Goal: Task Accomplishment & Management: Use online tool/utility

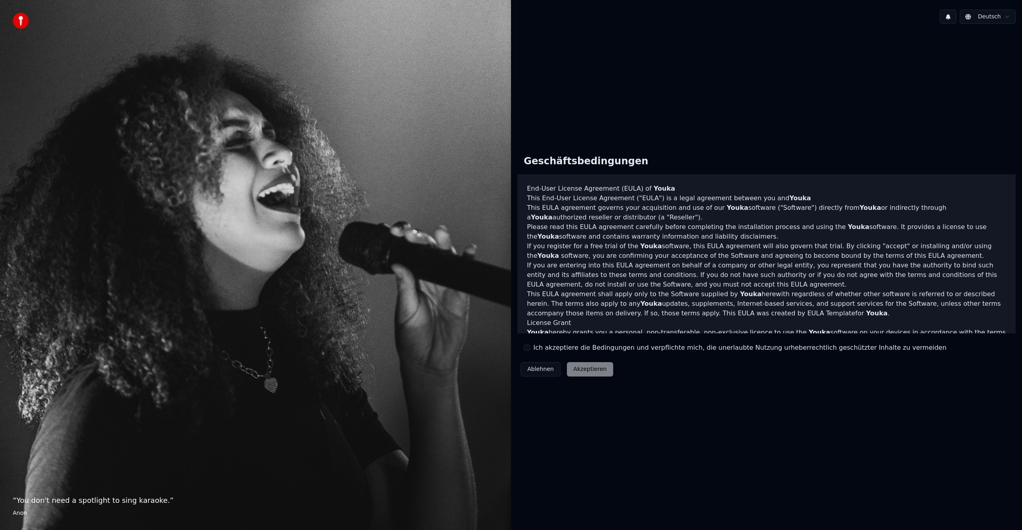
click at [583, 367] on div "Ablehnen Akzeptieren" at bounding box center [567, 369] width 99 height 21
drag, startPoint x: 530, startPoint y: 349, endPoint x: 549, endPoint y: 354, distance: 19.7
click at [530, 349] on button "Ich akzeptiere die Bedingungen und verpflichte mich, die unerlaubte Nutzung urh…" at bounding box center [527, 347] width 6 height 6
click at [592, 367] on button "Akzeptieren" at bounding box center [590, 369] width 46 height 14
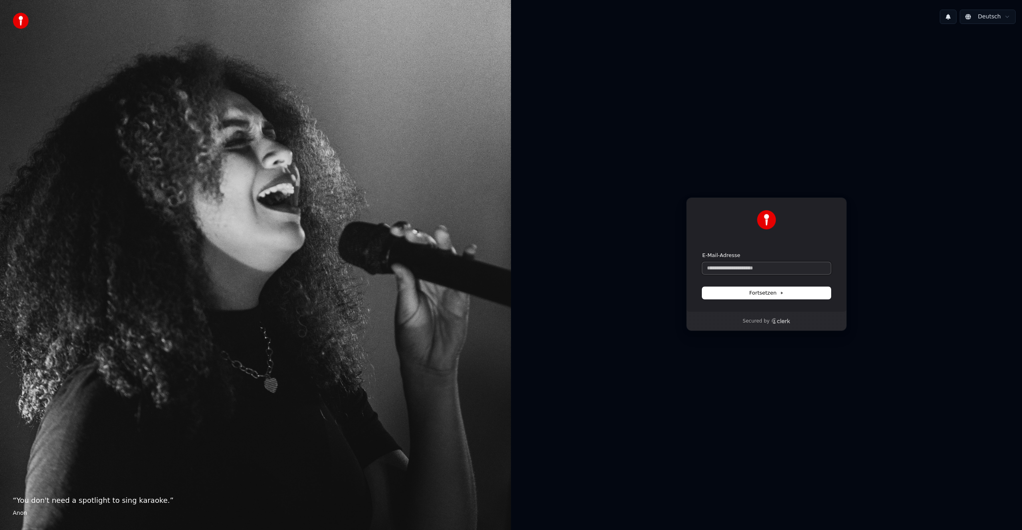
click at [734, 266] on input "E-Mail-Adresse" at bounding box center [767, 268] width 129 height 12
click at [768, 294] on span "Fortsetzen" at bounding box center [767, 292] width 34 height 7
type input "**********"
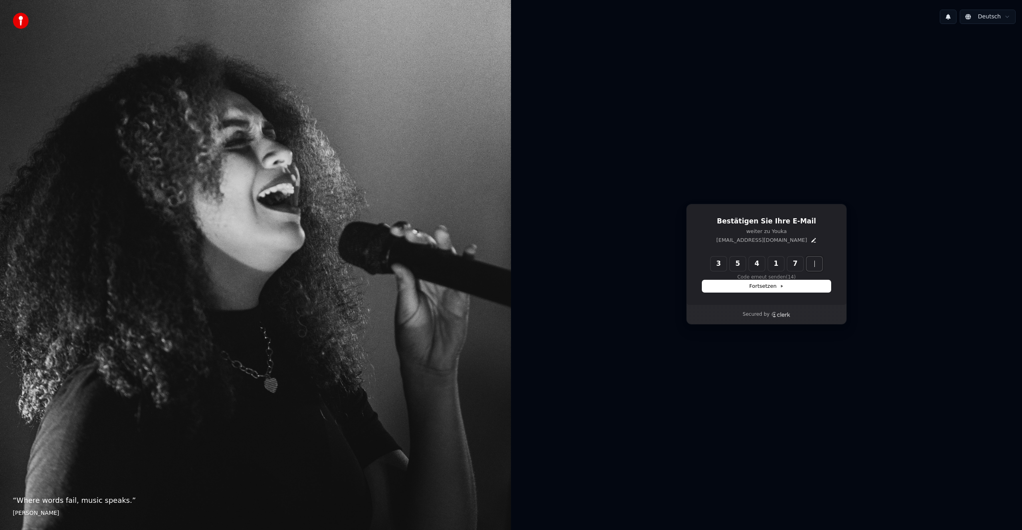
type input "******"
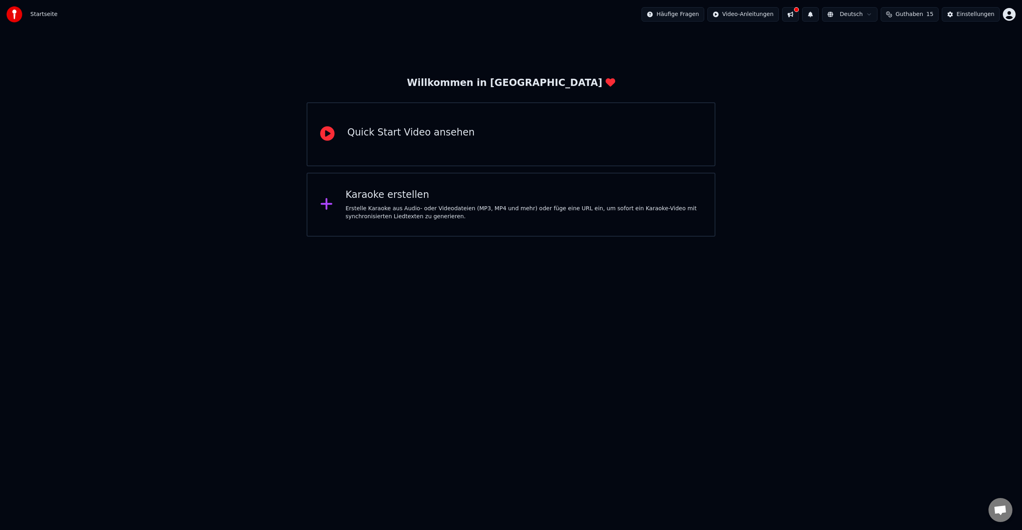
click at [400, 211] on div "Erstelle Karaoke aus Audio- oder Videodateien (MP3, MP4 und mehr) oder füge ein…" at bounding box center [524, 212] width 357 height 16
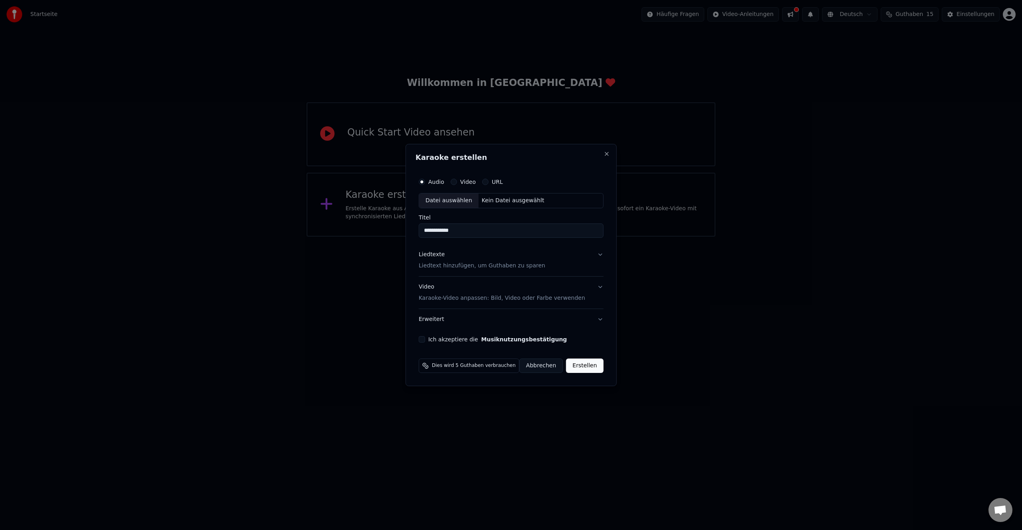
click at [481, 336] on button "Musiknutzungsbestätigung" at bounding box center [524, 339] width 86 height 6
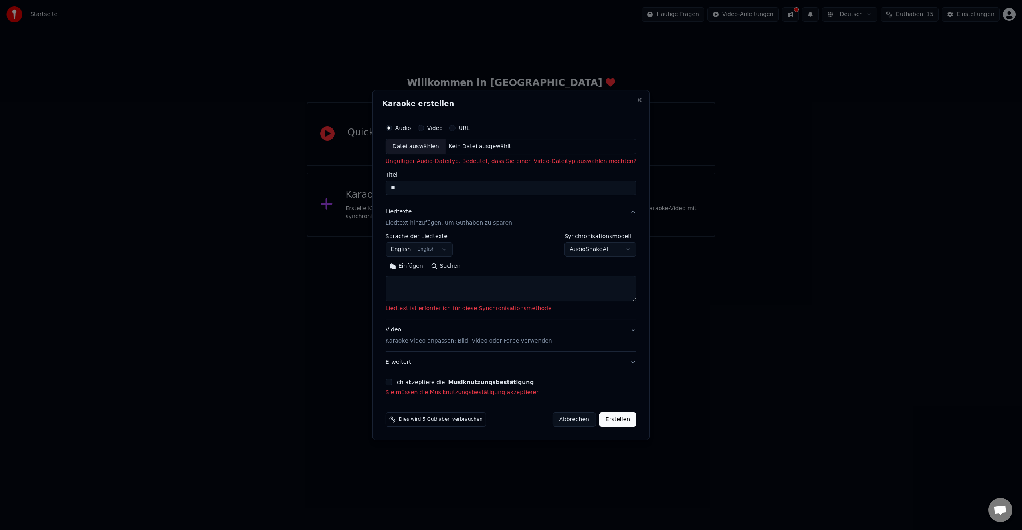
type input "*"
type input "**********"
click at [461, 288] on textarea at bounding box center [511, 289] width 251 height 26
click at [409, 266] on button "Einfügen" at bounding box center [407, 266] width 42 height 13
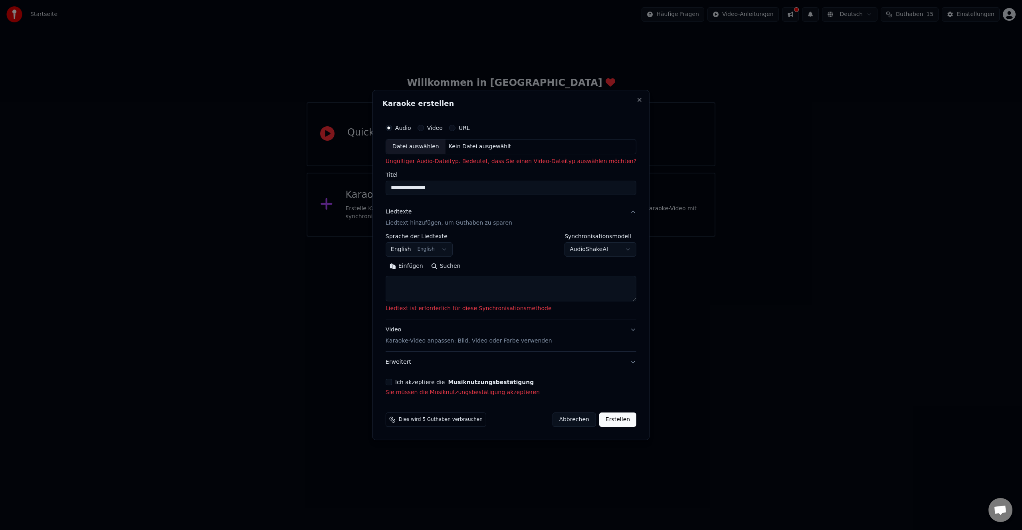
type textarea "**********"
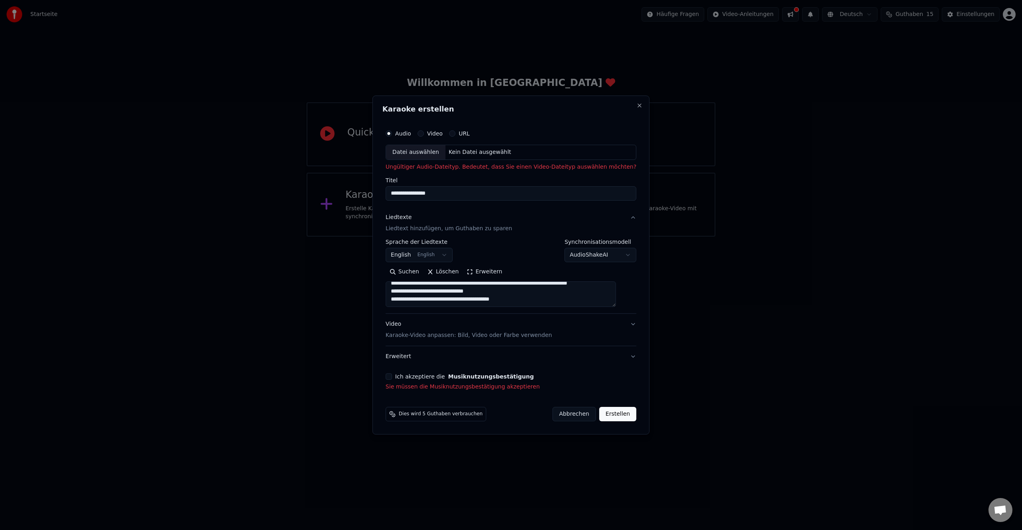
scroll to position [17, 0]
click at [392, 379] on button "Ich akzeptiere die Musiknutzungsbestätigung" at bounding box center [389, 376] width 6 height 6
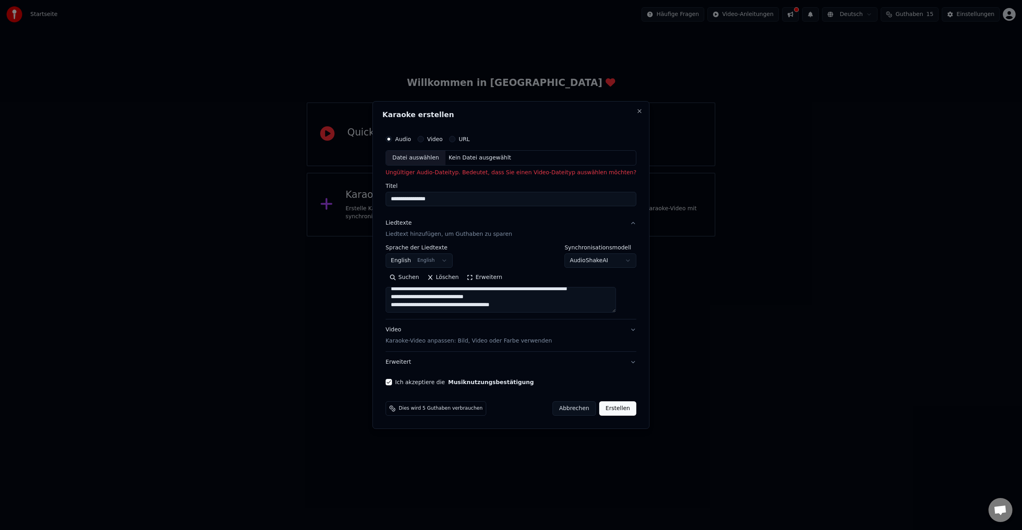
click at [608, 409] on button "Erstellen" at bounding box center [618, 408] width 37 height 14
click at [451, 202] on input "**********" at bounding box center [511, 199] width 251 height 14
type input "*"
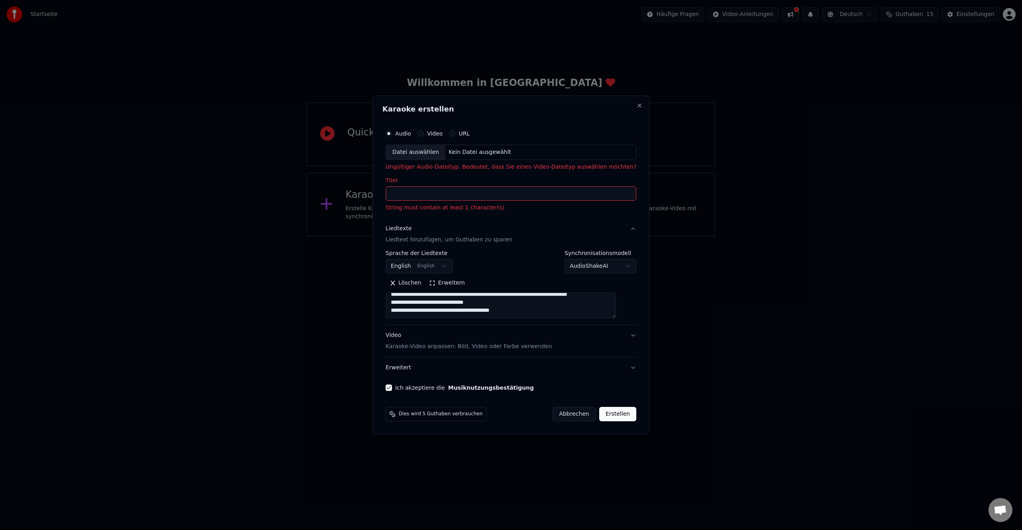
click at [431, 152] on div "Datei auswählen" at bounding box center [416, 152] width 60 height 14
click at [415, 193] on input "Titel" at bounding box center [511, 193] width 251 height 14
click at [477, 151] on div "Kein Datei ausgewählt" at bounding box center [480, 152] width 69 height 8
click at [414, 150] on div "Datei auswählen" at bounding box center [416, 152] width 60 height 14
click at [424, 133] on button "Video" at bounding box center [421, 133] width 6 height 6
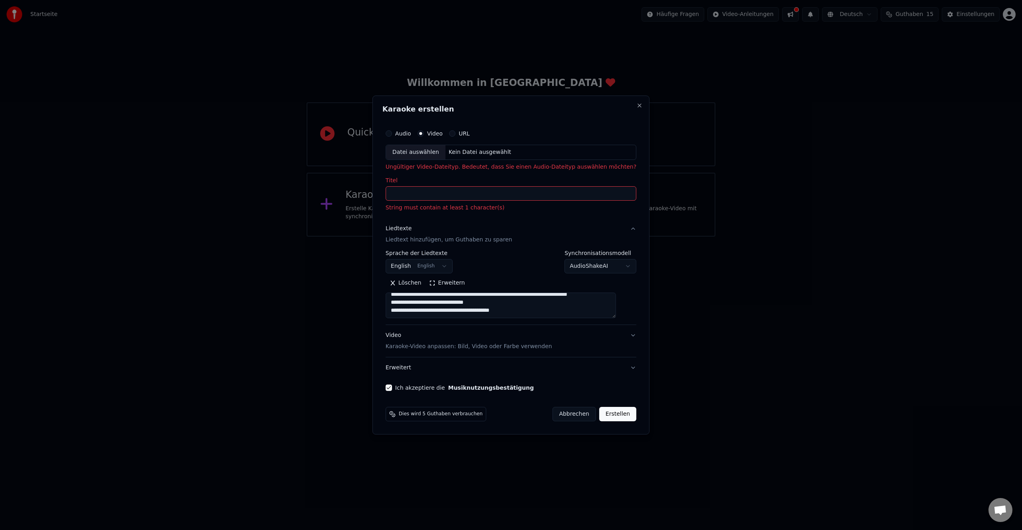
click at [421, 151] on div "Datei auswählen" at bounding box center [416, 152] width 60 height 14
type input "**********"
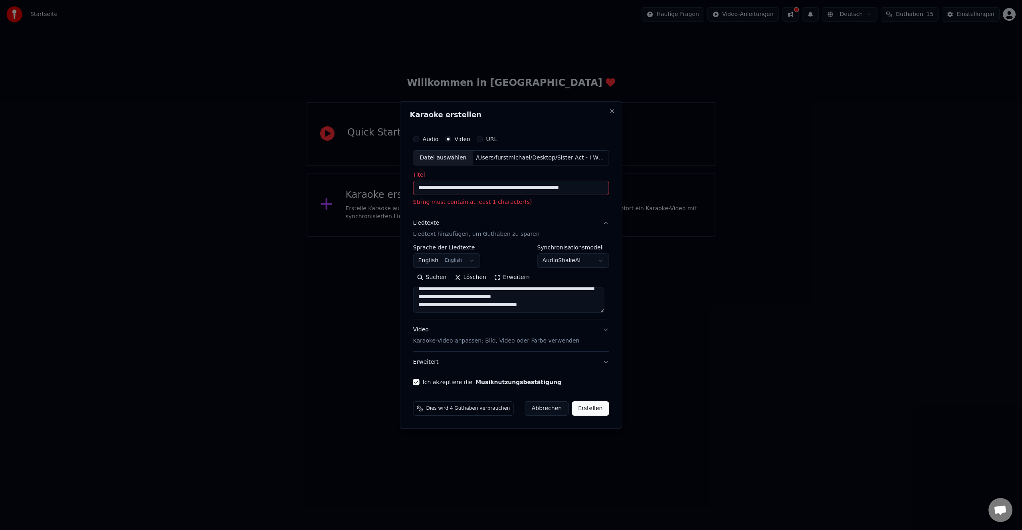
scroll to position [17, 0]
click at [591, 409] on button "Erstellen" at bounding box center [590, 408] width 37 height 14
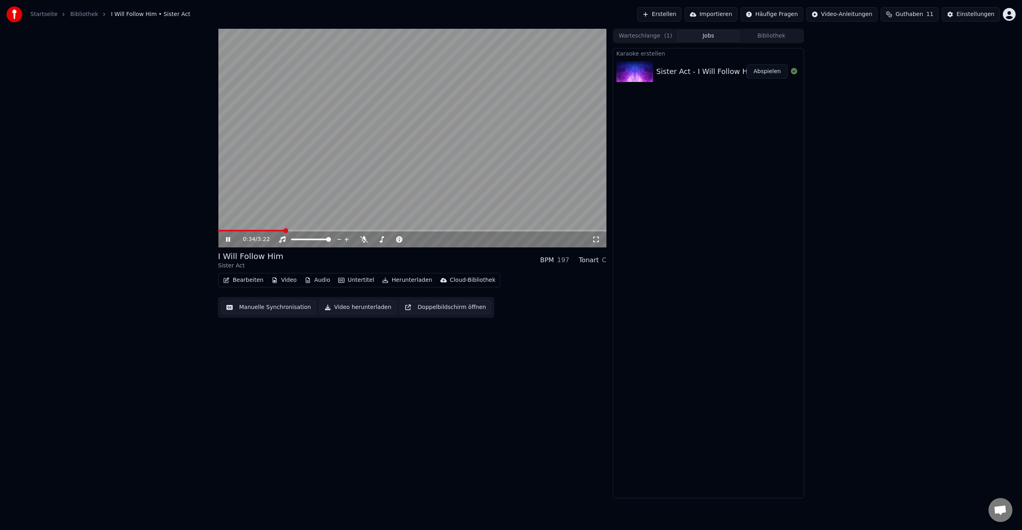
click at [351, 278] on button "Untertitel" at bounding box center [356, 279] width 42 height 11
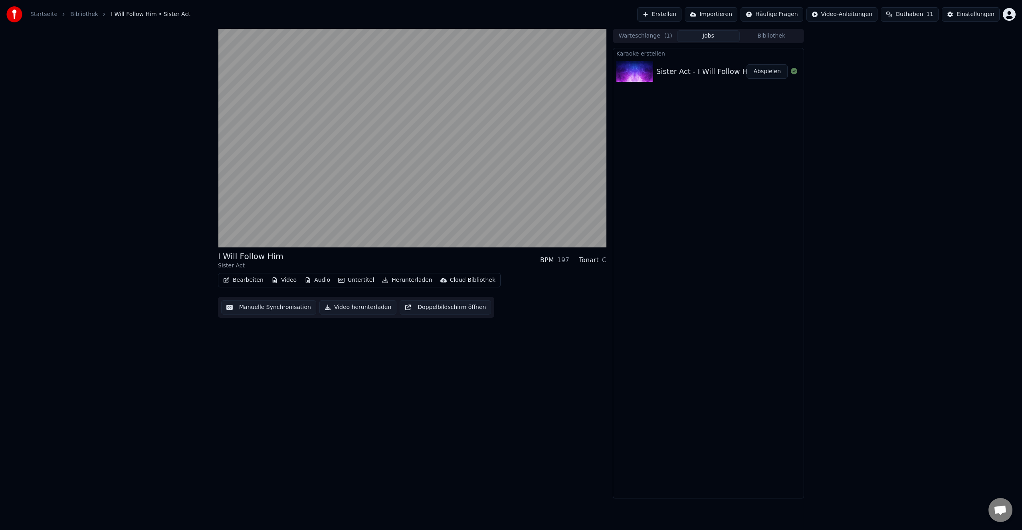
click at [584, 344] on div "I Will Follow Him Sister Act BPM 197 Tonart C Bearbeiten Video Audio Untertitel…" at bounding box center [412, 263] width 389 height 469
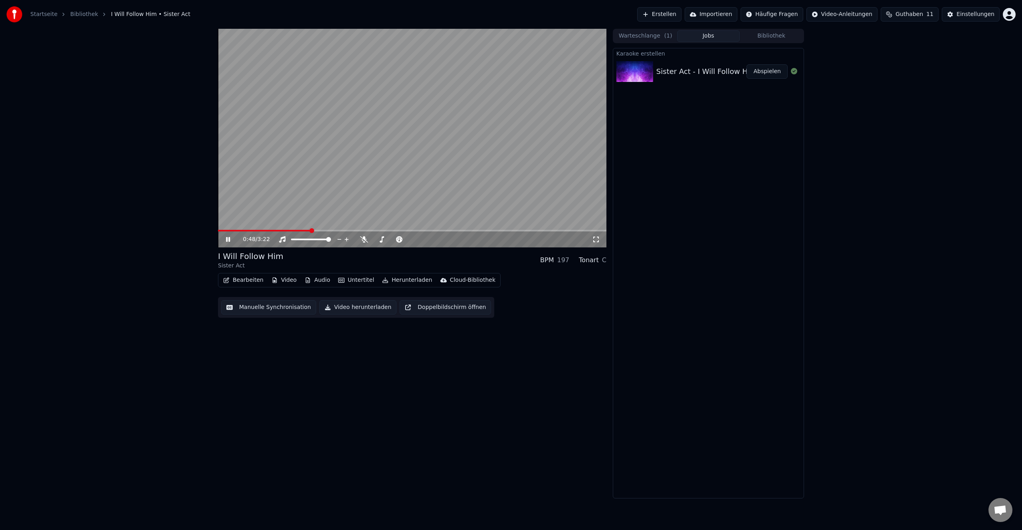
click at [228, 239] on icon at bounding box center [228, 239] width 4 height 5
click at [669, 14] on button "Erstellen" at bounding box center [659, 14] width 44 height 14
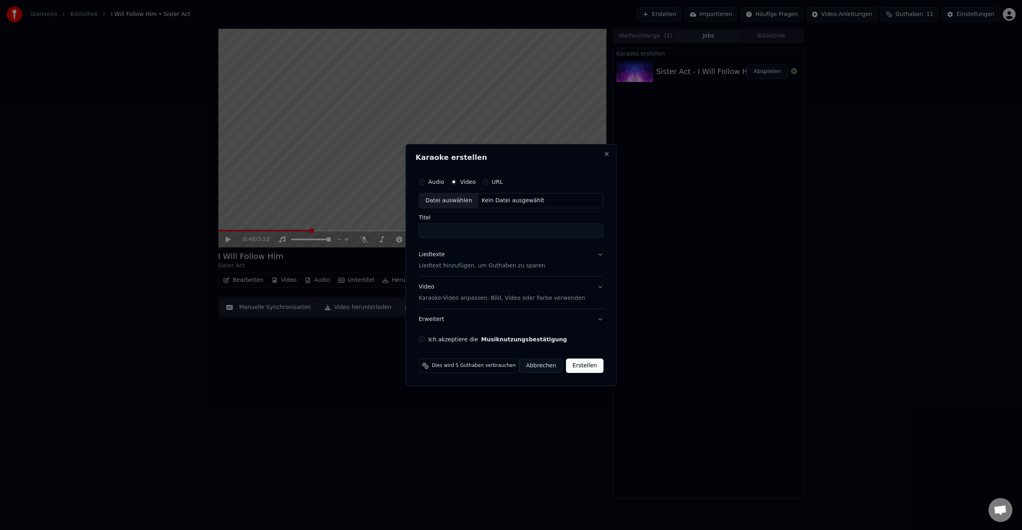
click at [451, 199] on div "Datei auswählen" at bounding box center [449, 200] width 60 height 14
type input "**********"
click at [466, 266] on p "Liedtext hinzufügen, um Guthaben zu sparen" at bounding box center [476, 266] width 127 height 8
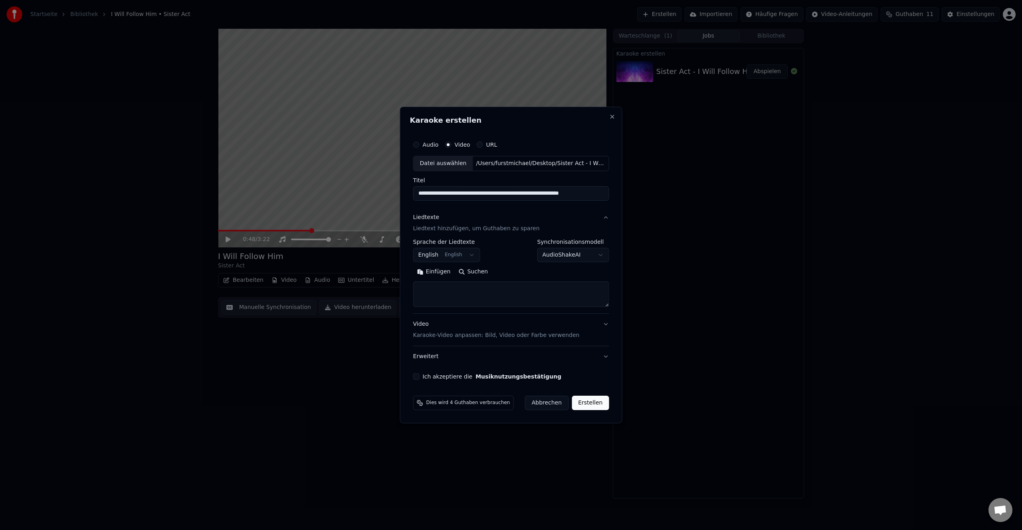
click at [472, 256] on button "English English" at bounding box center [446, 255] width 67 height 14
click at [489, 246] on body "**********" at bounding box center [511, 265] width 1022 height 530
click at [425, 272] on button "Einfügen" at bounding box center [434, 271] width 42 height 13
type textarea "**********"
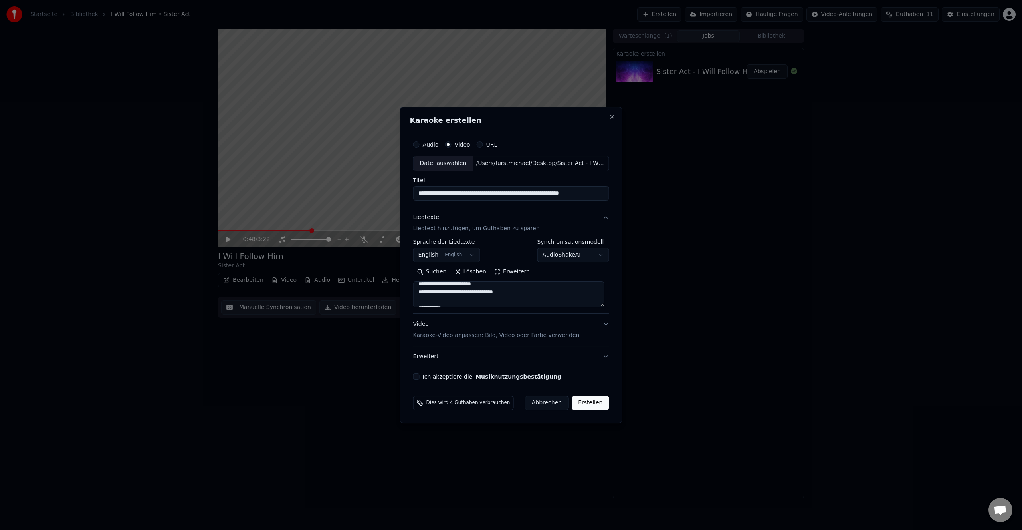
click at [588, 403] on button "Erstellen" at bounding box center [590, 402] width 37 height 14
select select "**"
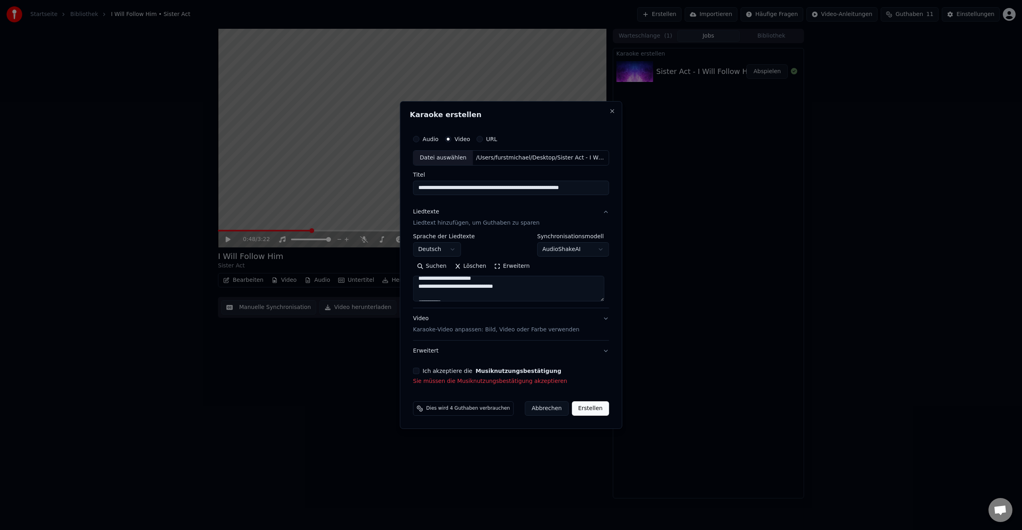
click at [419, 373] on button "Ich akzeptiere die Musiknutzungsbestätigung" at bounding box center [416, 370] width 6 height 6
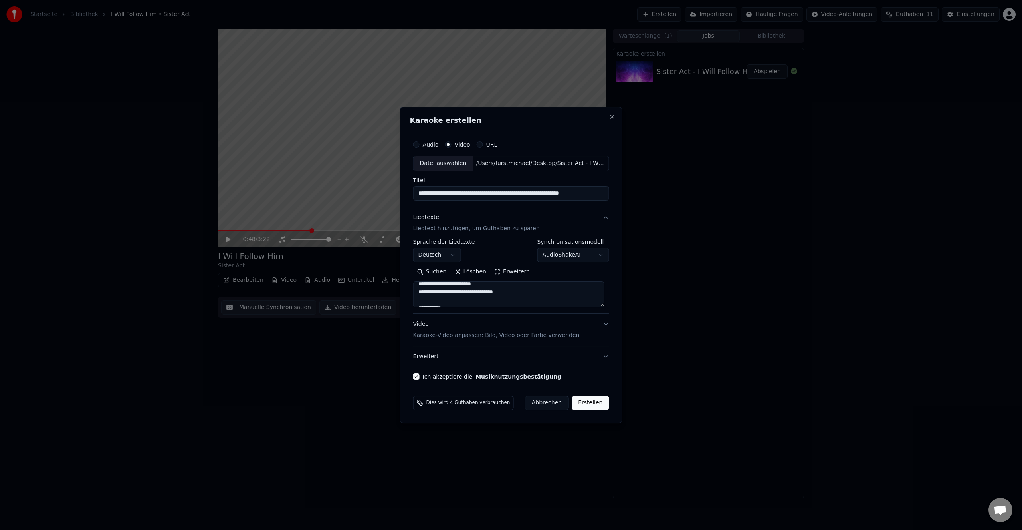
click at [590, 401] on button "Erstellen" at bounding box center [590, 402] width 37 height 14
type textarea "**********"
select select
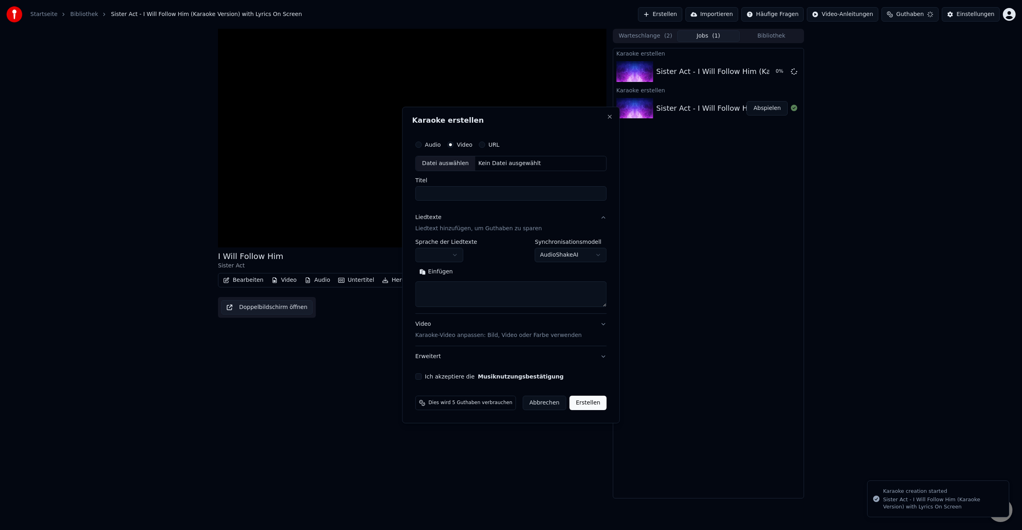
scroll to position [0, 0]
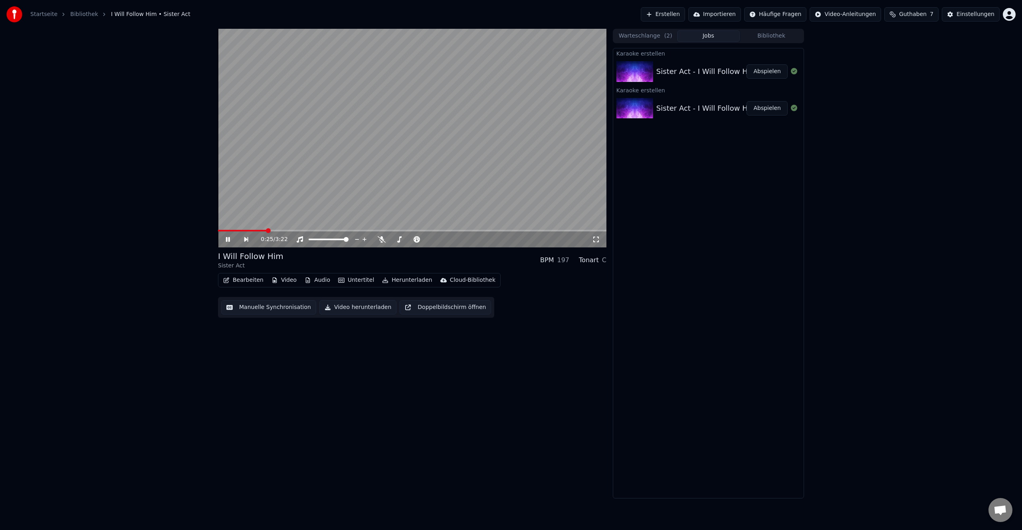
click at [644, 36] on button "Warteschlange ( 2 )" at bounding box center [645, 36] width 63 height 12
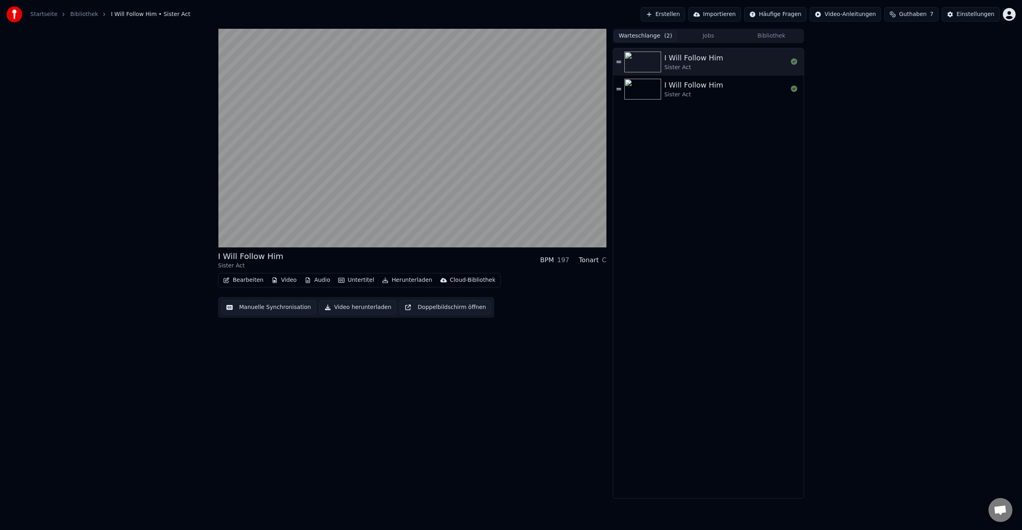
click at [705, 35] on button "Jobs" at bounding box center [708, 36] width 63 height 12
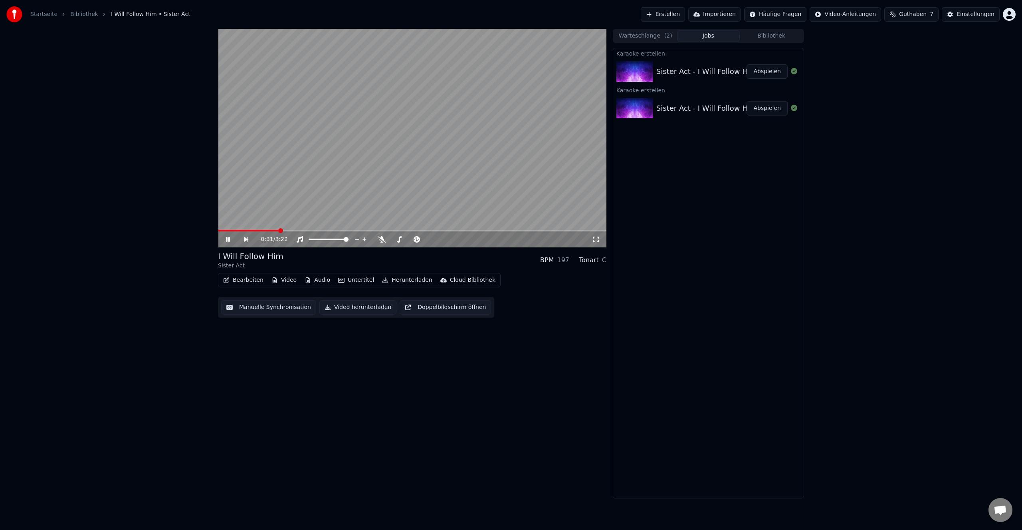
click at [344, 230] on span at bounding box center [412, 231] width 389 height 2
click at [465, 230] on span at bounding box center [465, 230] width 5 height 5
click at [517, 230] on span at bounding box center [514, 230] width 5 height 5
click at [558, 230] on span at bounding box center [556, 230] width 5 height 5
click at [582, 230] on span at bounding box center [579, 230] width 5 height 5
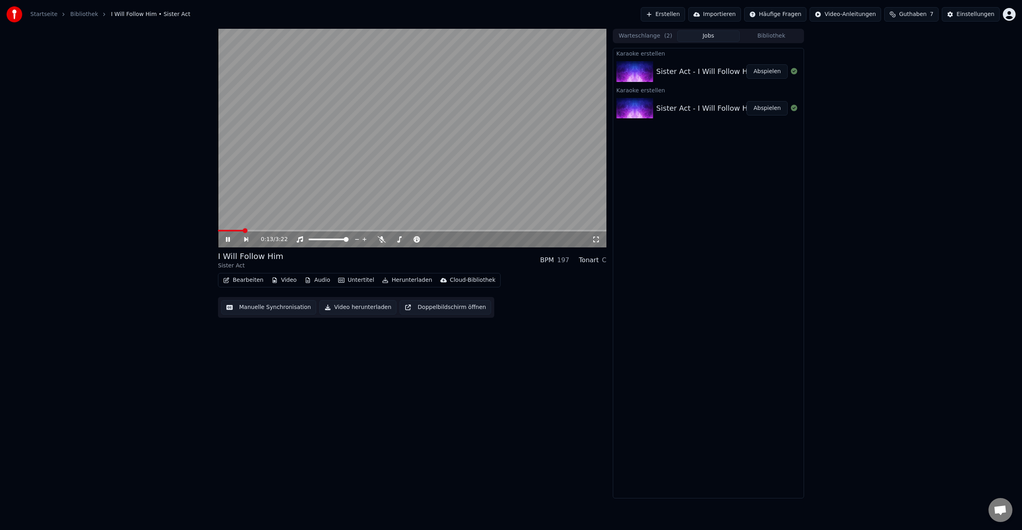
click at [243, 228] on span at bounding box center [245, 230] width 5 height 5
click at [227, 238] on icon at bounding box center [228, 239] width 4 height 5
click at [267, 308] on button "Manuelle Synchronisation" at bounding box center [268, 307] width 95 height 14
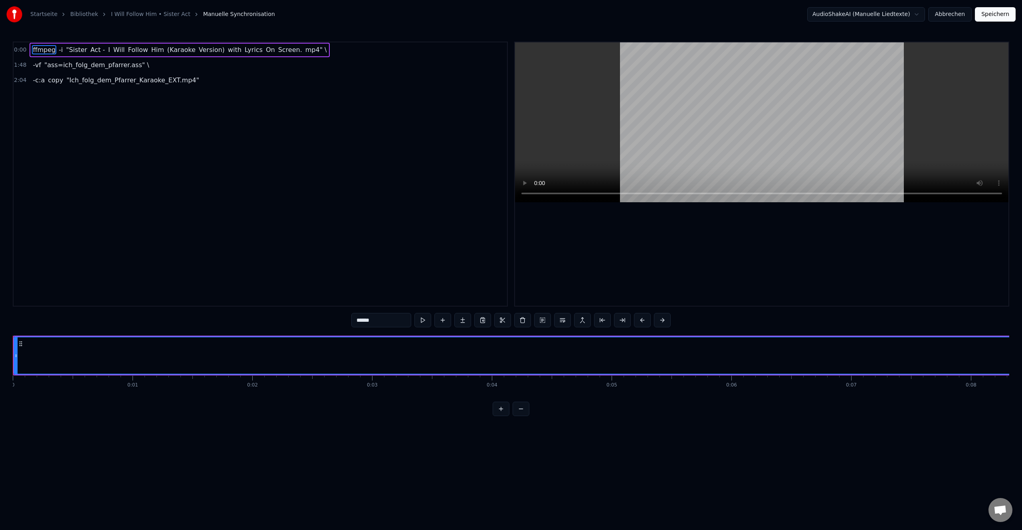
click at [91, 67] on span ""ass=ich_folg_dem_pfarrer.ass" \" at bounding box center [97, 64] width 107 height 9
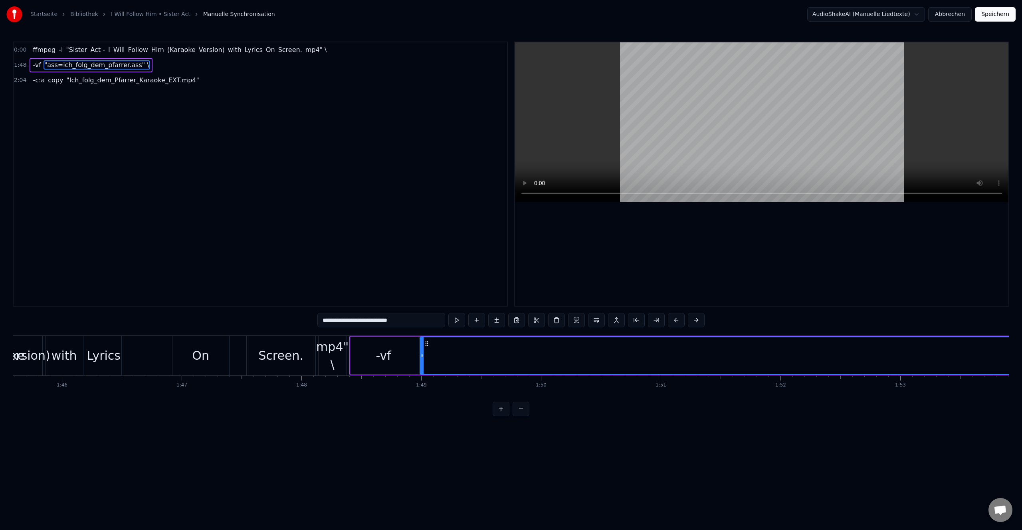
scroll to position [0, 13018]
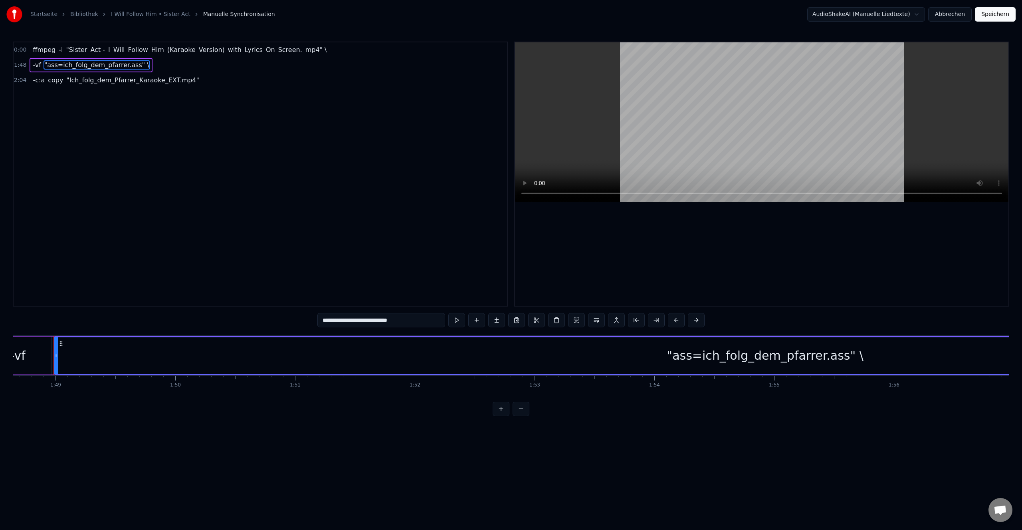
click at [137, 47] on span "Follow" at bounding box center [138, 49] width 22 height 9
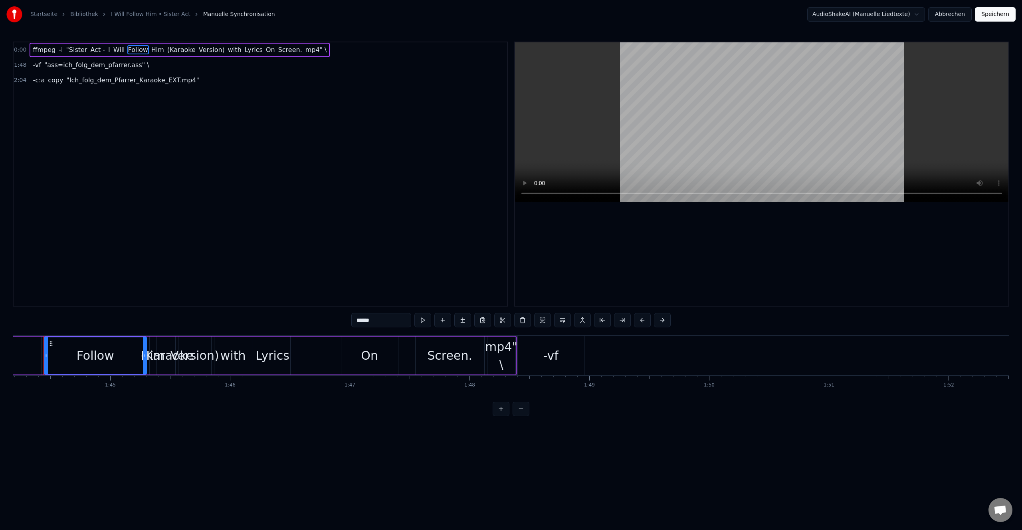
scroll to position [0, 12474]
click at [212, 351] on div "Version)" at bounding box center [205, 355] width 49 height 18
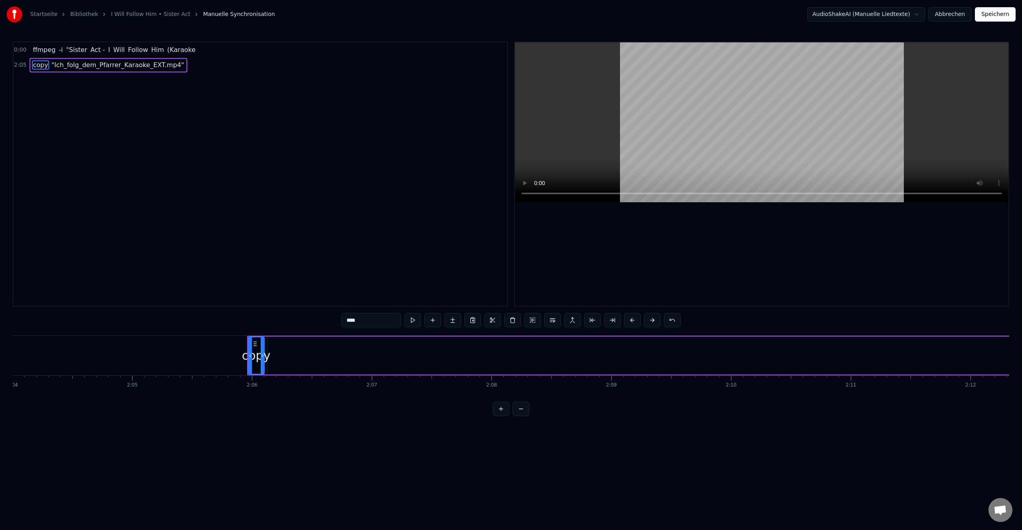
scroll to position [0, 14902]
type input "**********"
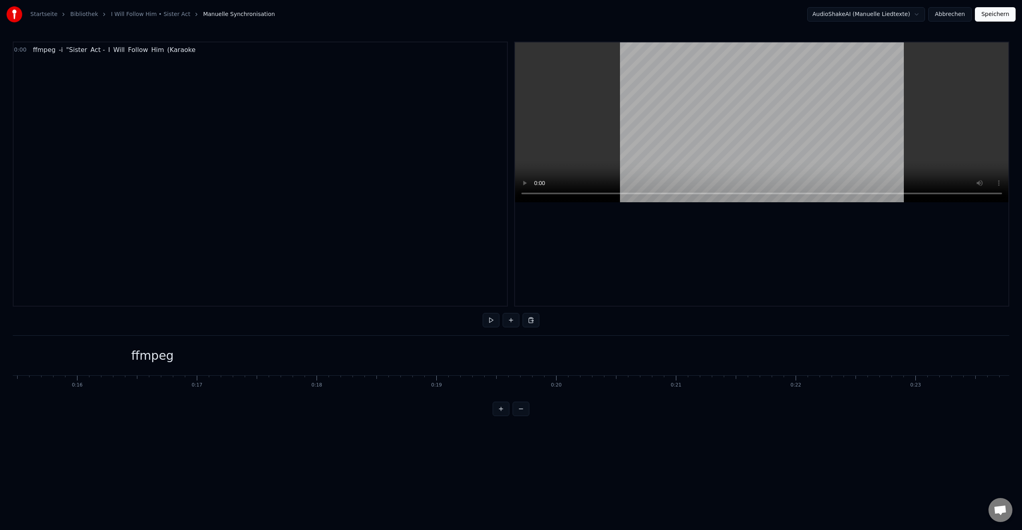
scroll to position [0, 1823]
click at [170, 356] on div "ffmpeg" at bounding box center [183, 355] width 42 height 18
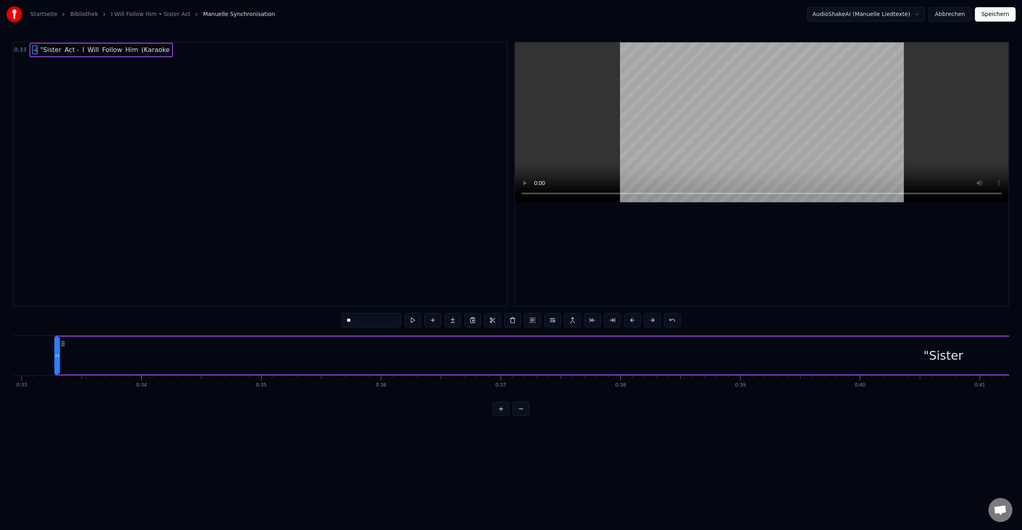
scroll to position [0, 3948]
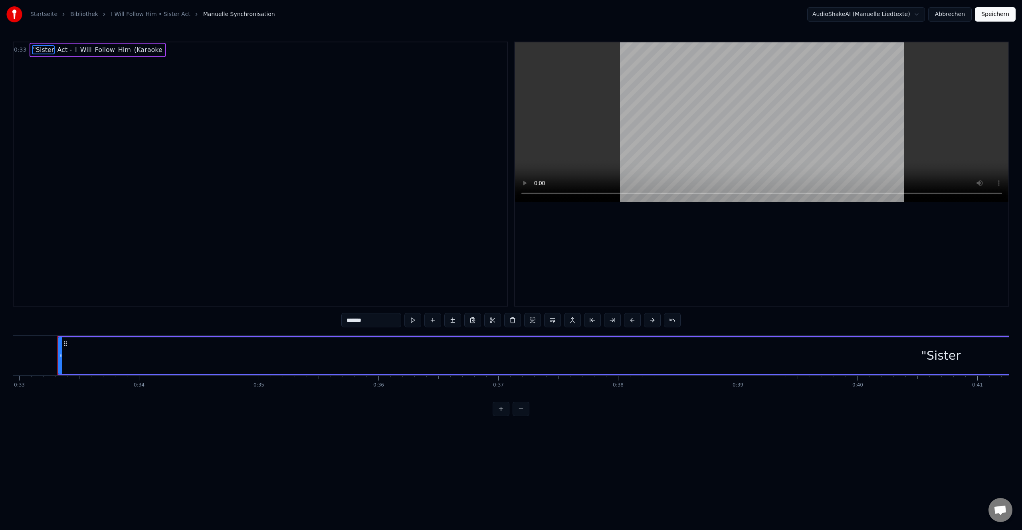
click at [946, 358] on div ""Sister" at bounding box center [941, 355] width 40 height 18
type input "*****"
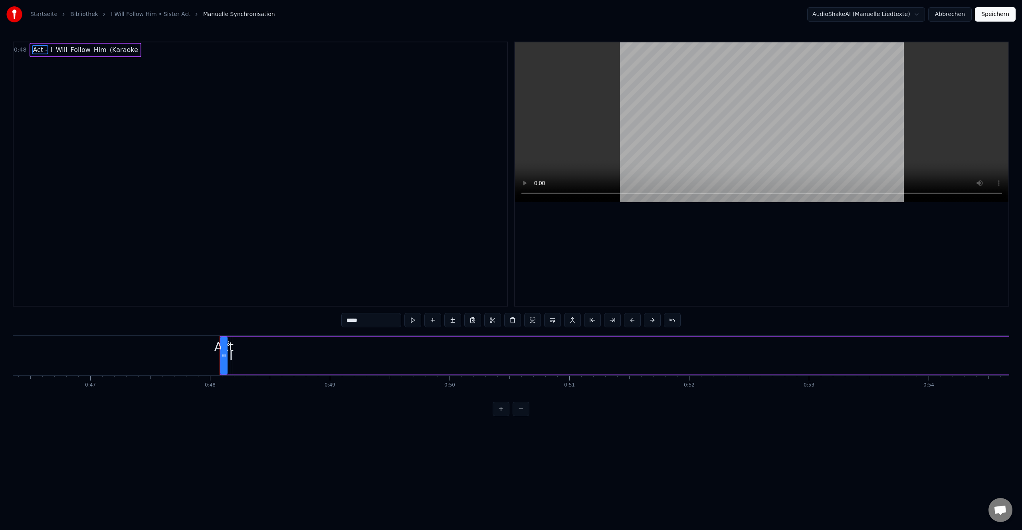
scroll to position [0, 5721]
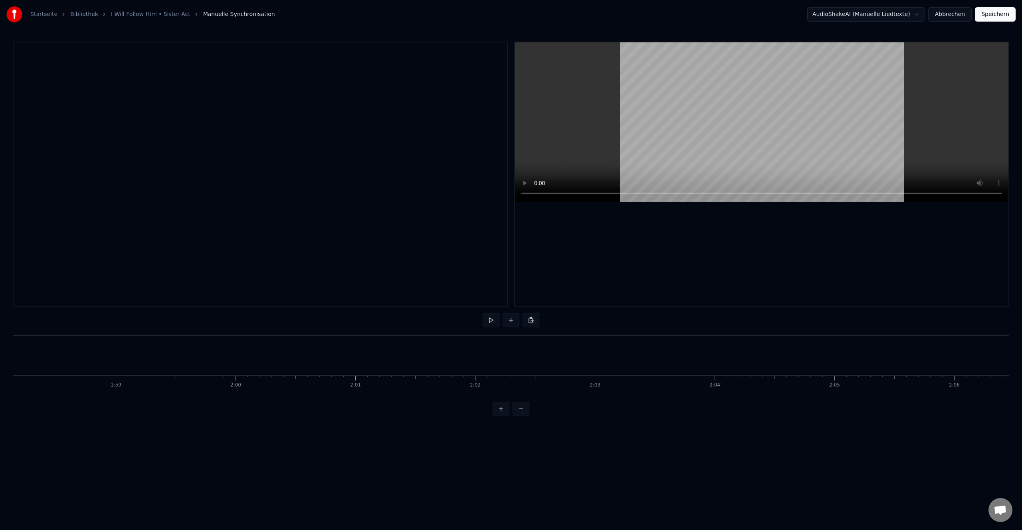
scroll to position [0, 14154]
click at [917, 15] on html "Startseite Bibliothek I Will Follow Him • Sister Act Manuelle Synchronisation A…" at bounding box center [511, 214] width 1022 height 429
click at [491, 322] on button at bounding box center [491, 320] width 17 height 14
click at [948, 18] on button "Abbrechen" at bounding box center [951, 14] width 44 height 14
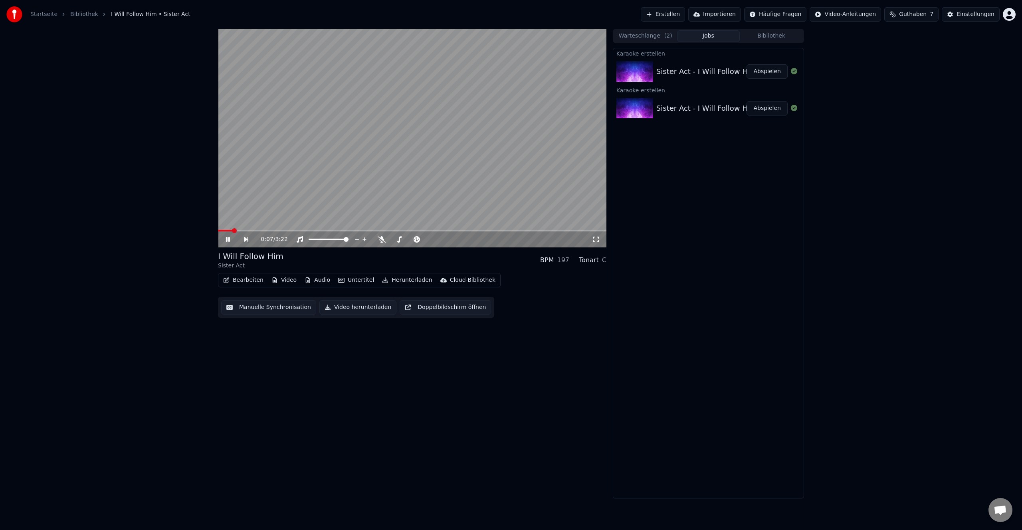
click at [226, 238] on icon at bounding box center [228, 239] width 4 height 5
click at [725, 17] on button "Importieren" at bounding box center [715, 14] width 53 height 14
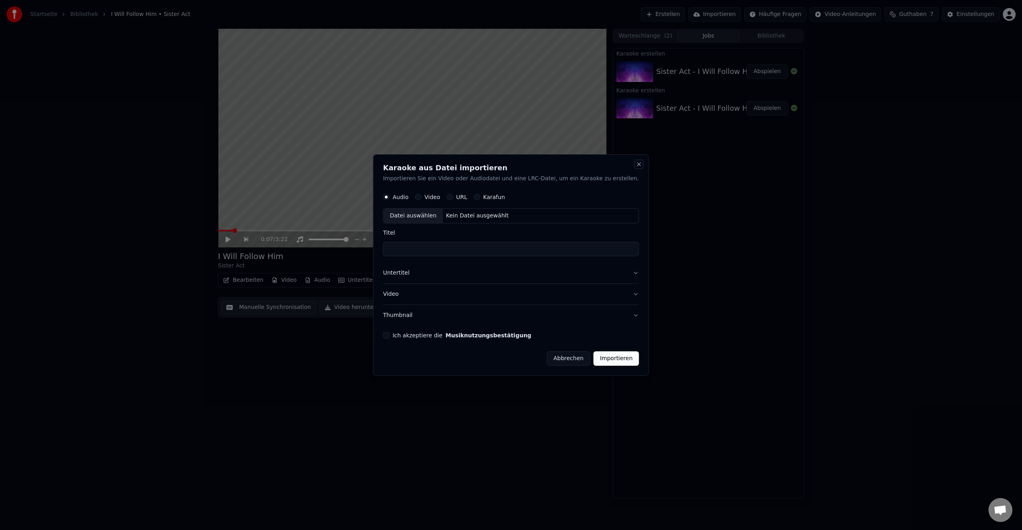
click at [636, 164] on button "Close" at bounding box center [639, 164] width 6 height 6
